Goal: Transaction & Acquisition: Purchase product/service

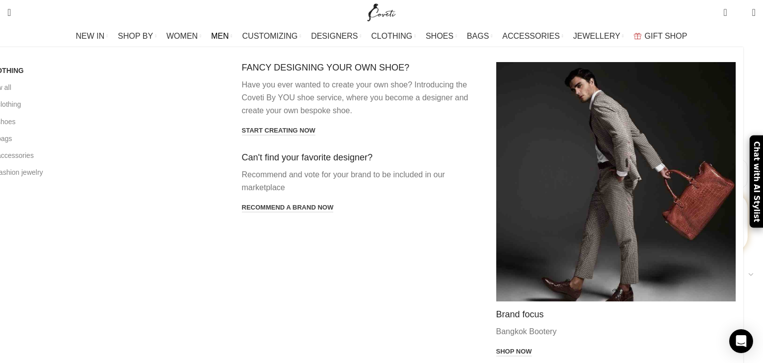
click at [229, 34] on span "MEN" at bounding box center [220, 35] width 18 height 9
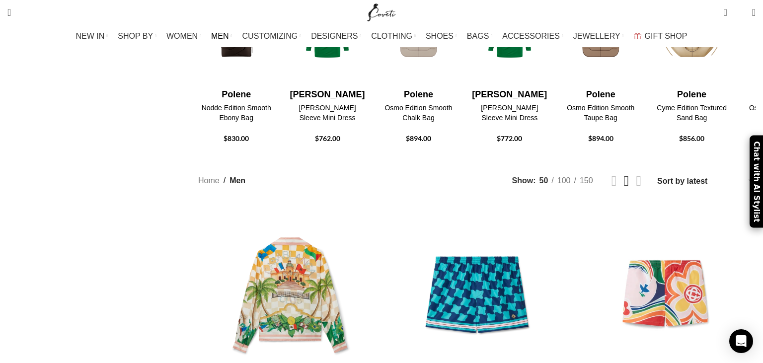
scroll to position [577, 0]
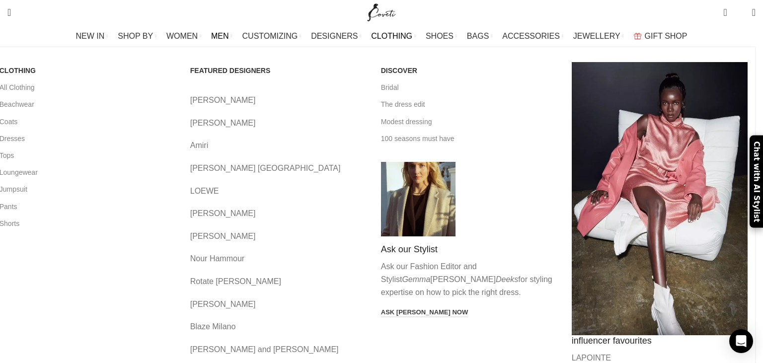
click at [394, 35] on span "CLOTHING" at bounding box center [391, 35] width 41 height 9
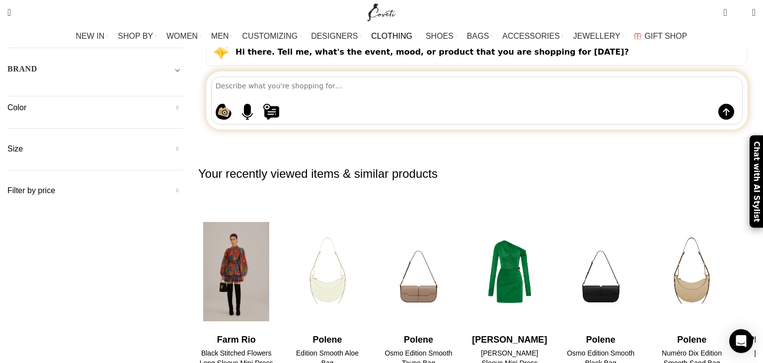
scroll to position [157, 0]
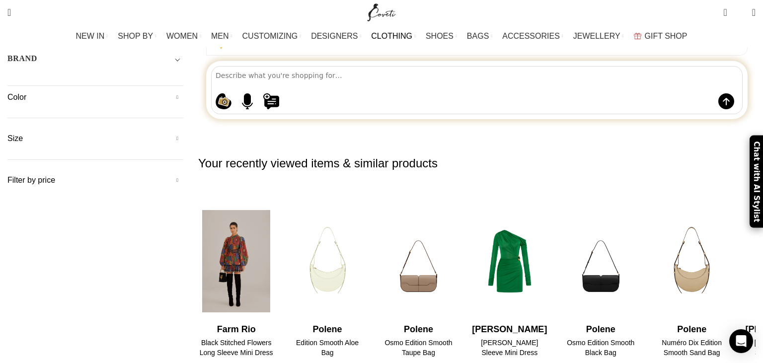
click at [276, 200] on img "1 / 30" at bounding box center [236, 261] width 79 height 123
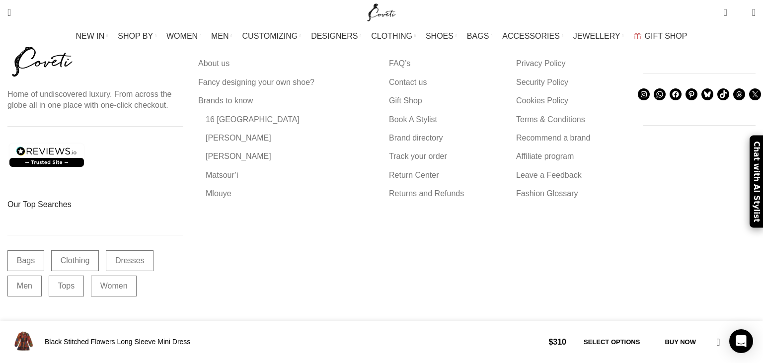
scroll to position [2571, 0]
